Goal: Information Seeking & Learning: Understand process/instructions

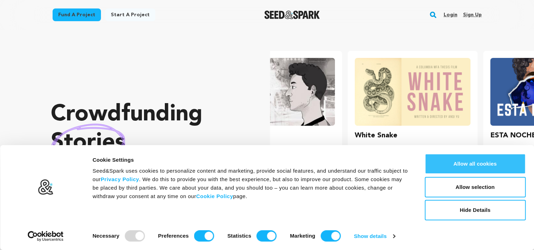
scroll to position [0, 141]
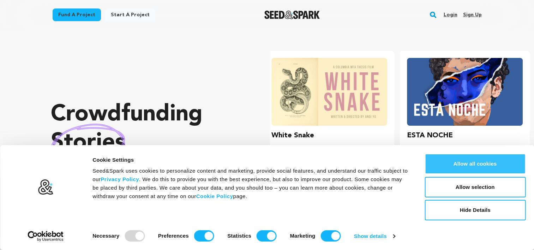
click at [507, 168] on button "Allow all cookies" at bounding box center [474, 163] width 101 height 20
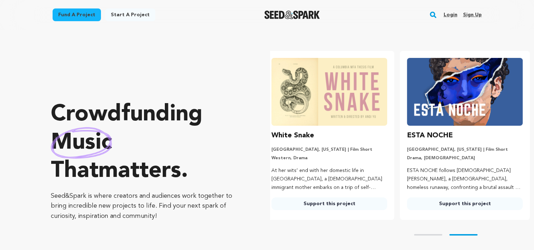
click at [123, 17] on link "Start a project" at bounding box center [130, 14] width 50 height 13
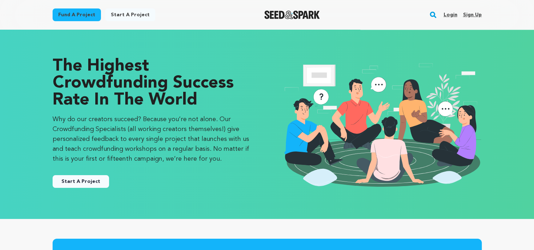
click at [85, 15] on link "Fund a project" at bounding box center [77, 14] width 48 height 13
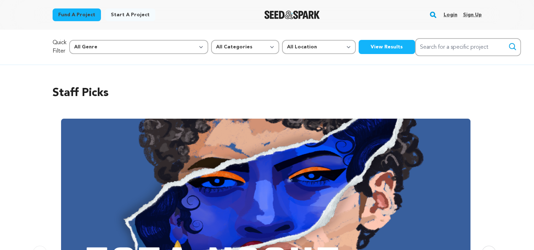
click at [97, 10] on link "Fund a project" at bounding box center [77, 14] width 48 height 13
click at [119, 8] on link "Start a project" at bounding box center [130, 14] width 50 height 13
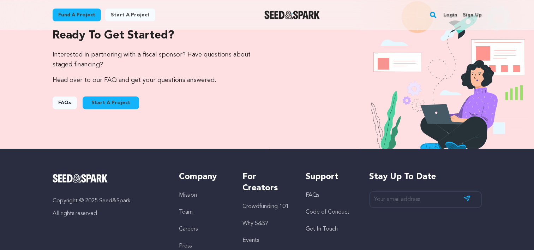
scroll to position [793, 0]
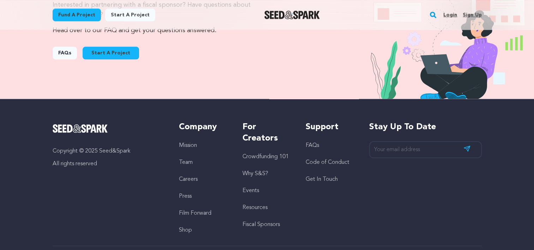
click at [71, 52] on link "FAQs" at bounding box center [65, 53] width 24 height 13
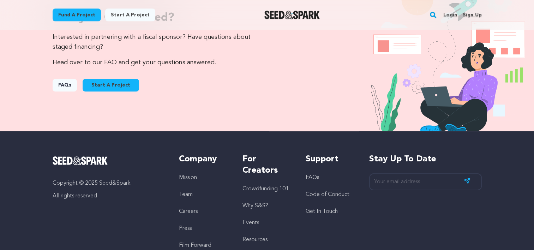
scroll to position [828, 0]
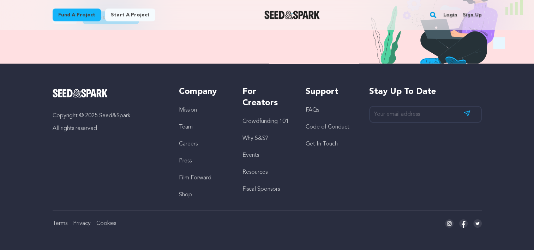
click at [310, 109] on link "FAQs" at bounding box center [311, 110] width 13 height 6
